Goal: Task Accomplishment & Management: Complete application form

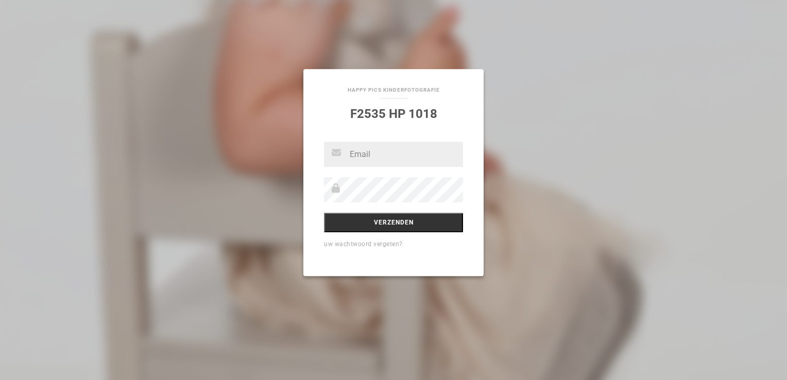
click at [371, 158] on input "text" at bounding box center [393, 154] width 139 height 25
type input "mj.mulder@quicknet.nl"
click at [389, 227] on input "Verzenden" at bounding box center [393, 223] width 139 height 20
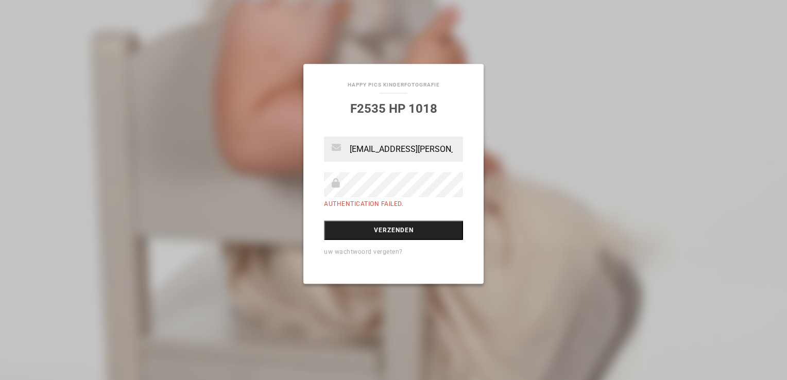
click at [390, 223] on input "Verzenden" at bounding box center [393, 230] width 139 height 20
click at [383, 231] on input "Verzenden" at bounding box center [393, 230] width 139 height 20
click at [378, 230] on input "Verzenden" at bounding box center [393, 230] width 139 height 20
click at [395, 236] on input "Verzenden" at bounding box center [393, 230] width 139 height 20
click at [404, 231] on input "Verzenden" at bounding box center [393, 230] width 139 height 20
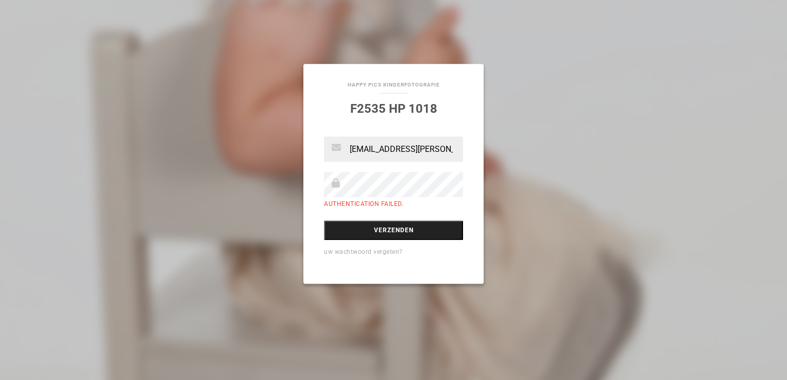
click at [389, 230] on input "Verzenden" at bounding box center [393, 230] width 139 height 20
